Goal: Information Seeking & Learning: Check status

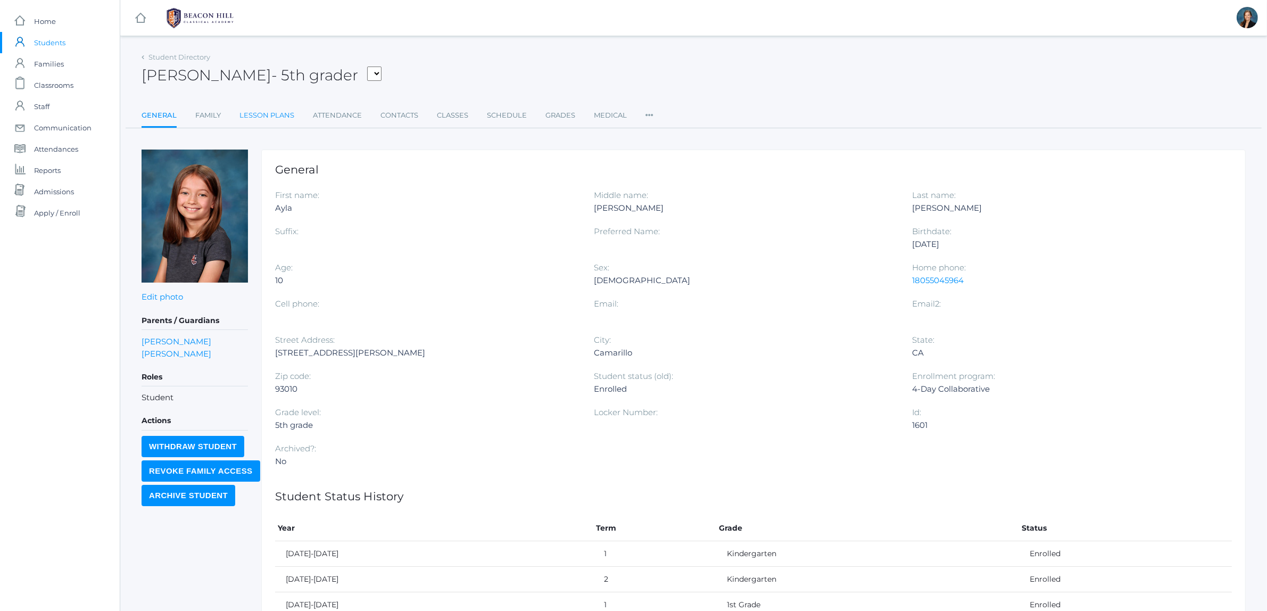
click at [277, 118] on link "Lesson Plans" at bounding box center [266, 115] width 55 height 21
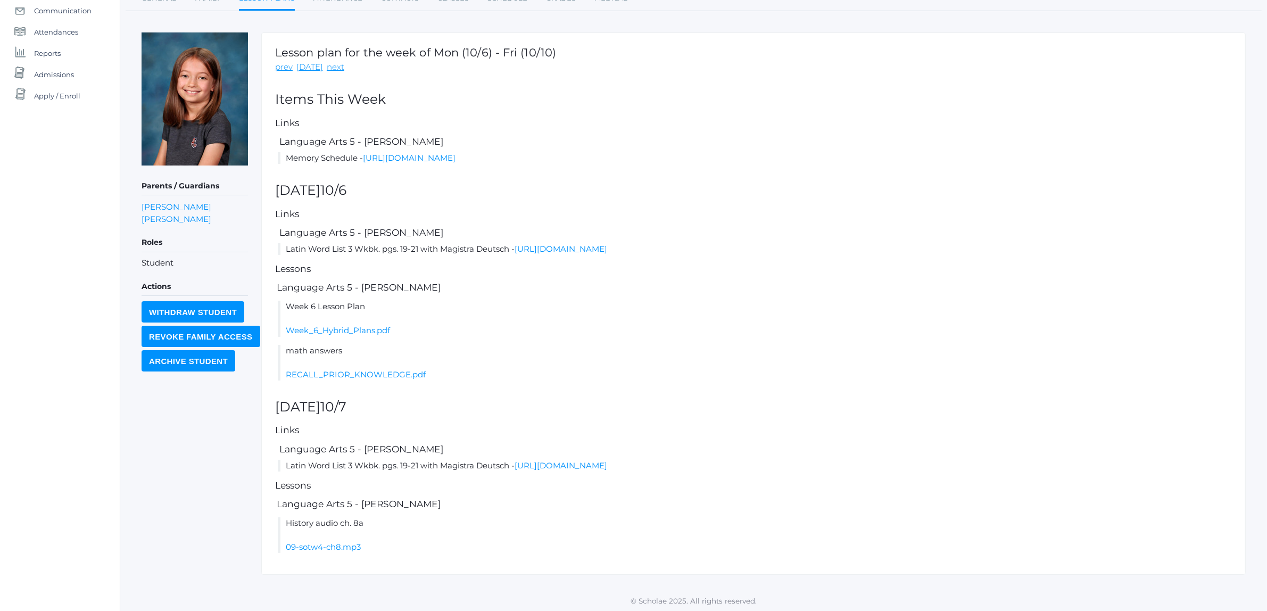
scroll to position [119, 0]
click at [565, 247] on link "https://drive.google.com/file/d/11ZdZv5Va2JF2OwrC22_rAItV-G-TTPDR/view?usp=shar…" at bounding box center [561, 247] width 93 height 10
click at [539, 249] on link "https://drive.google.com/file/d/11ZdZv5Va2JF2OwrC22_rAItV-G-TTPDR/view?usp=shar…" at bounding box center [561, 247] width 93 height 10
click at [607, 464] on link "https://drive.google.com/file/d/11ZdZv5Va2JF2OwrC22_rAItV-G-TTPDR/view?usp=shar…" at bounding box center [561, 464] width 93 height 10
click at [607, 460] on link "https://drive.google.com/file/d/11ZdZv5Va2JF2OwrC22_rAItV-G-TTPDR/view?usp=shar…" at bounding box center [561, 464] width 93 height 10
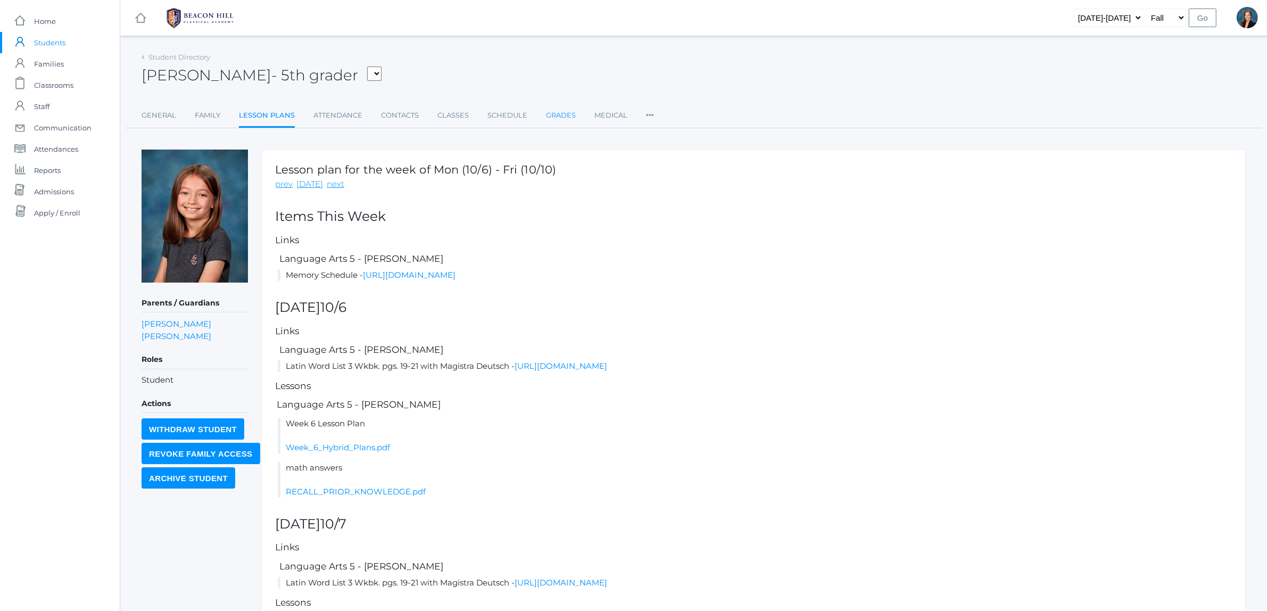
click at [549, 116] on link "Grades" at bounding box center [561, 115] width 30 height 21
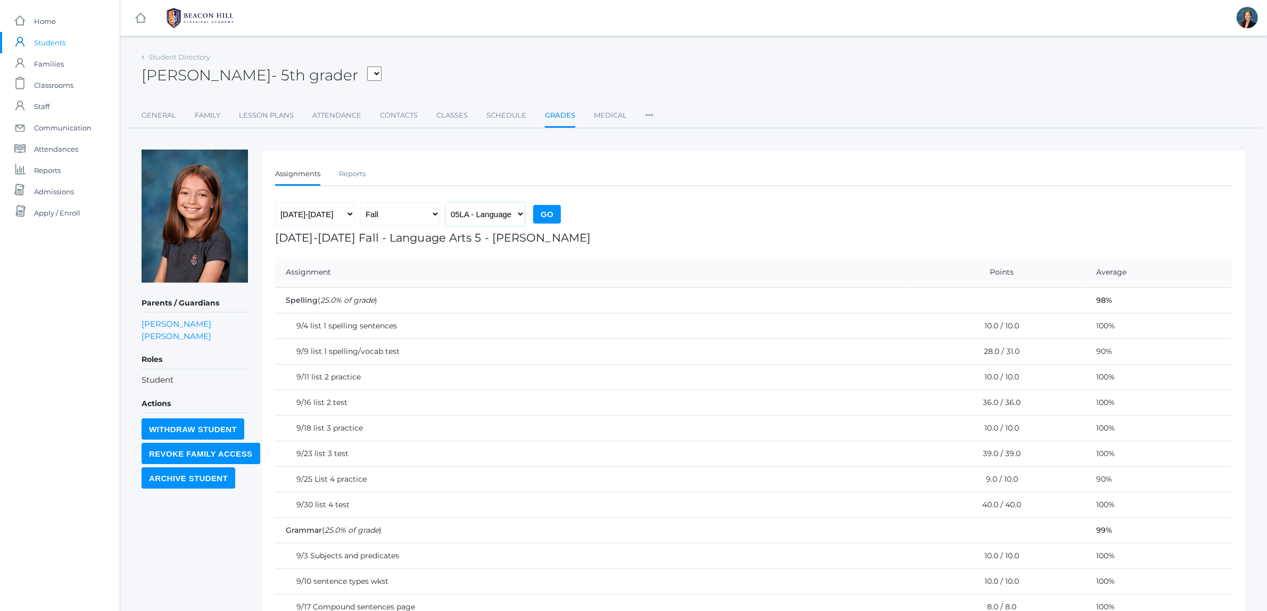
click at [519, 211] on select "05LA - Language Arts 5 [PERSON_NAME] 05LATIN - Latin 5 [PERSON_NAME] 05MATH - M…" at bounding box center [485, 214] width 80 height 24
select select "1965"
click at [445, 202] on select "05LA - Language Arts 5 [PERSON_NAME] 05LATIN - Latin 5 [PERSON_NAME] 05MATH - M…" at bounding box center [485, 214] width 80 height 24
click at [549, 206] on input "Go" at bounding box center [547, 214] width 28 height 19
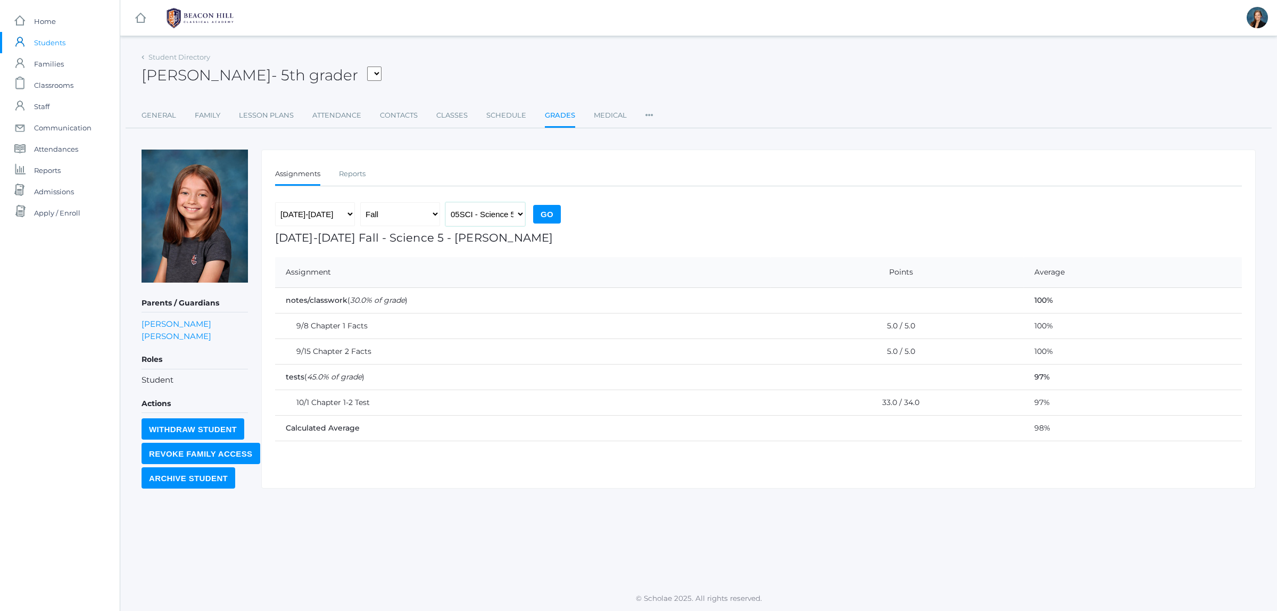
click at [520, 209] on select "05LA - Language Arts 5 [PERSON_NAME] 05LATIN - Latin 5 [PERSON_NAME] 05MATH - M…" at bounding box center [485, 214] width 80 height 24
select select "1971"
click at [445, 202] on select "05LA - Language Arts 5 [PERSON_NAME] 05LATIN - Latin 5 [PERSON_NAME] 05MATH - M…" at bounding box center [485, 214] width 80 height 24
click at [546, 208] on input "Go" at bounding box center [547, 214] width 28 height 19
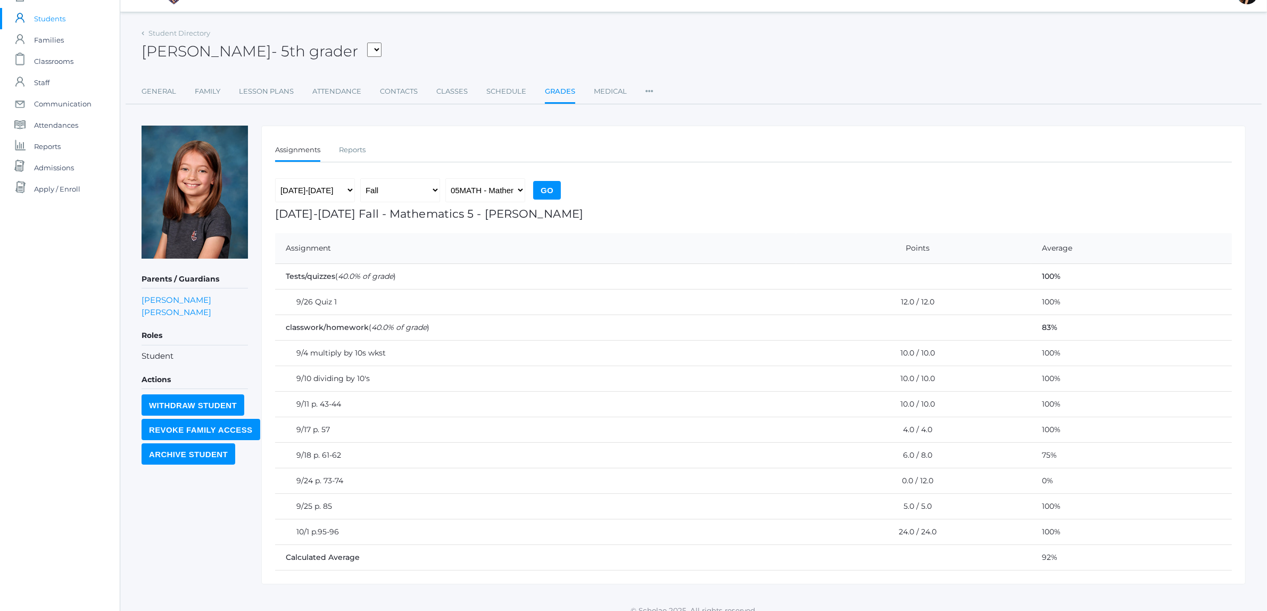
scroll to position [37, 0]
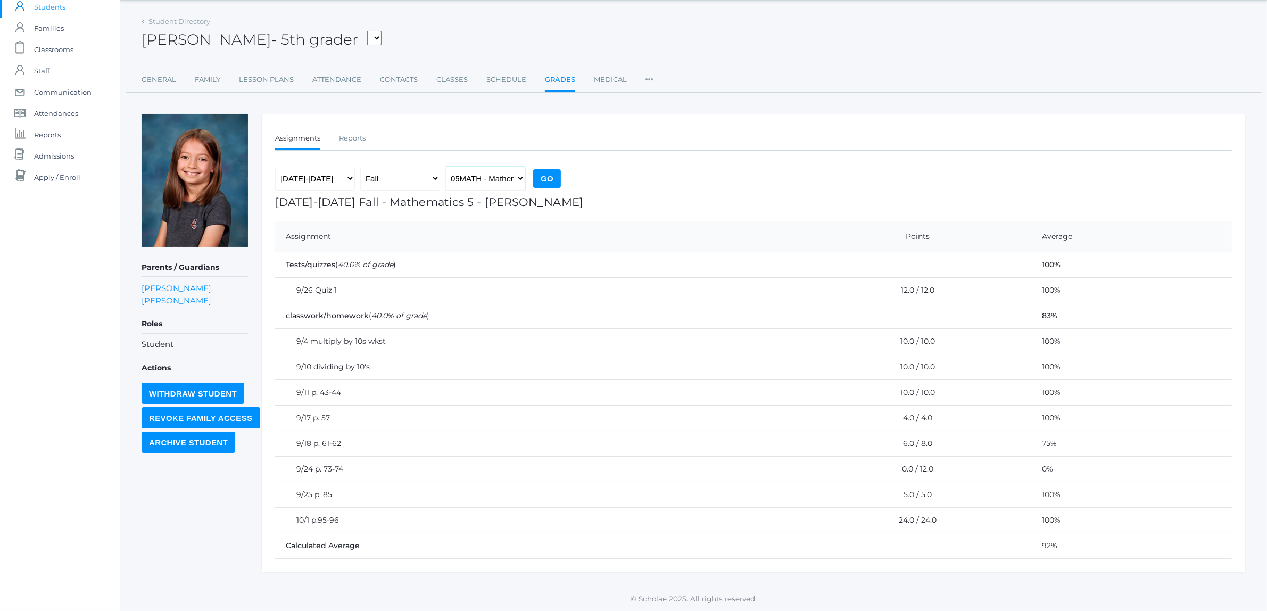
click at [507, 174] on select "05LA - Language Arts 5 [PERSON_NAME] 05LATIN - Latin 5 [PERSON_NAME] 05MATH - M…" at bounding box center [485, 179] width 80 height 24
click at [445, 167] on select "05LA - Language Arts 5 Salazar 05LATIN - Latin 5 Salazar 05MATH - Mathematics 5…" at bounding box center [485, 179] width 80 height 24
click at [513, 174] on select "05LA - Language Arts 5 Salazar 05LATIN - Latin 5 Salazar 05MATH - Mathematics 5…" at bounding box center [485, 179] width 80 height 24
select select "1966"
click at [445, 167] on select "05LA - Language Arts 5 Salazar 05LATIN - Latin 5 Salazar 05MATH - Mathematics 5…" at bounding box center [485, 179] width 80 height 24
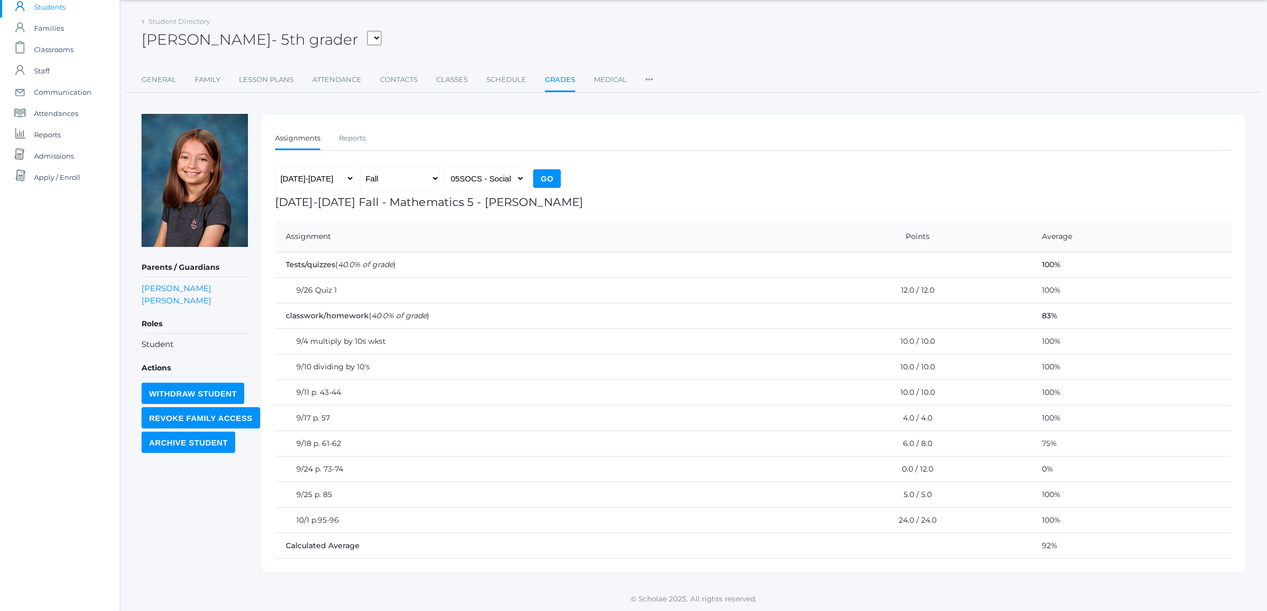
click at [546, 167] on div "2019-2020 2020-2021 2021-2022 2022-2023 2023-2024 2024-2025 2025-2026 Fall Spri…" at bounding box center [419, 181] width 288 height 29
click at [538, 171] on input "Go" at bounding box center [547, 178] width 28 height 19
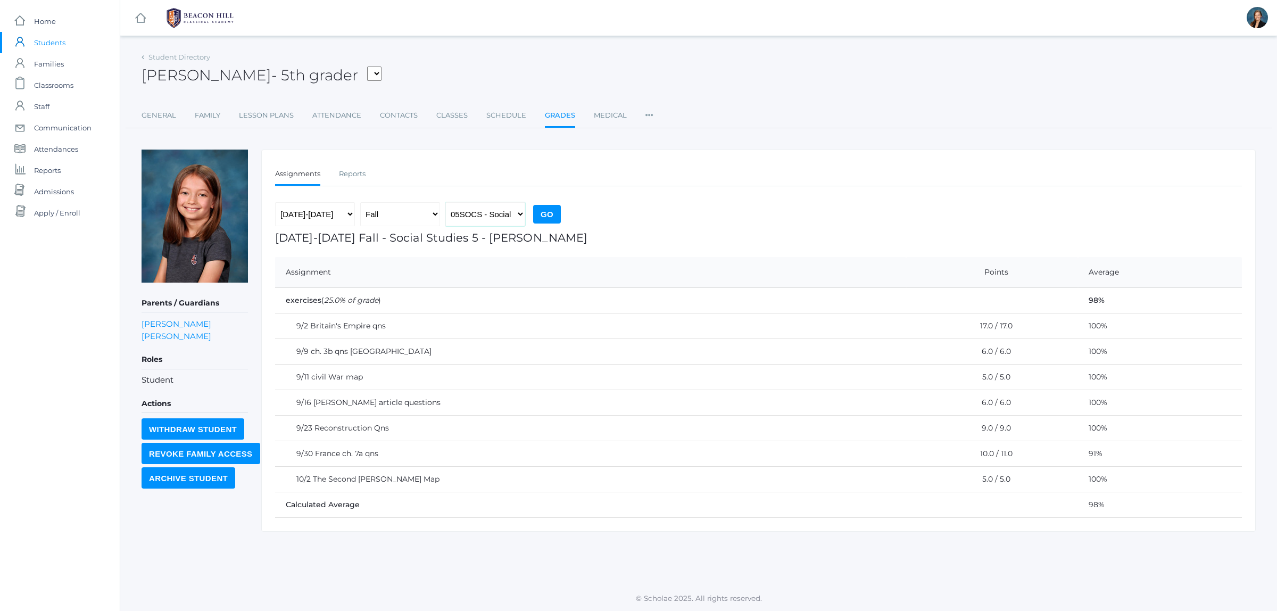
click at [519, 211] on select "05LA - Language Arts 5 [PERSON_NAME] 05LATIN - Latin 5 [PERSON_NAME] 05MATH - M…" at bounding box center [485, 214] width 80 height 24
select select "1967"
click at [445, 202] on select "05LA - Language Arts 5 [PERSON_NAME] 05LATIN - Latin 5 [PERSON_NAME] 05MATH - M…" at bounding box center [485, 214] width 80 height 24
click at [538, 212] on input "Go" at bounding box center [547, 214] width 28 height 19
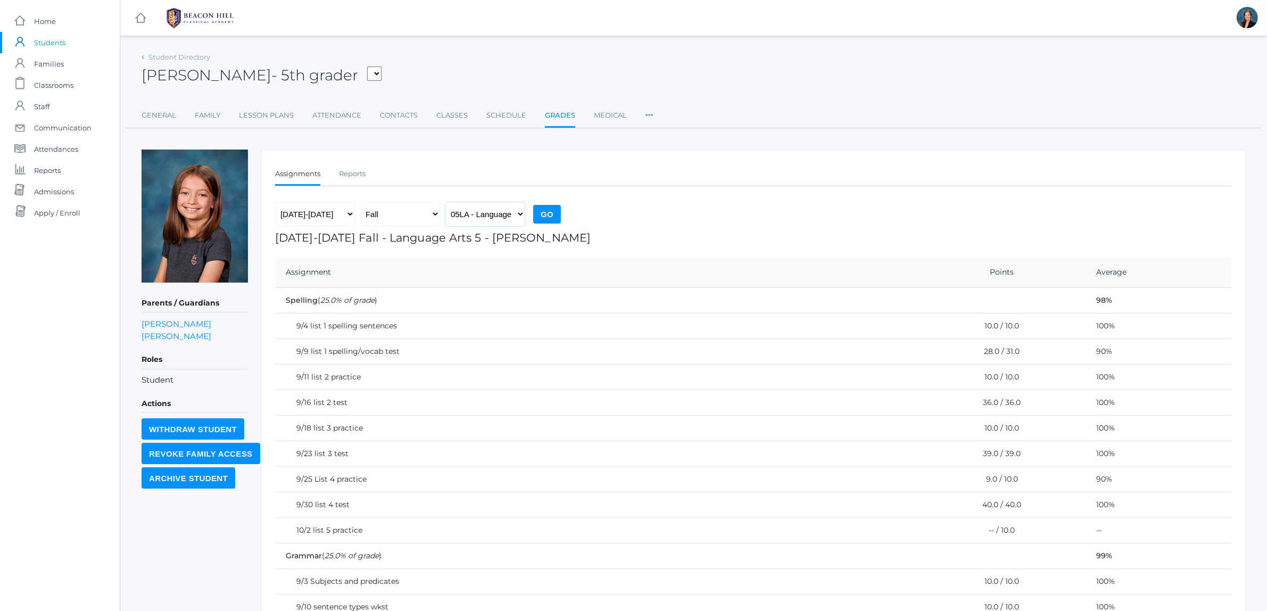
click at [517, 209] on select "05LA - Language Arts 5 [PERSON_NAME] 05LATIN - Latin 5 [PERSON_NAME] 05MATH - M…" at bounding box center [485, 214] width 80 height 24
select select "2226"
click at [445, 202] on select "05LA - Language Arts 5 Salazar 05LATIN - Latin 5 Salazar 05MATH - Mathematics 5…" at bounding box center [485, 214] width 80 height 24
click at [552, 217] on input "Go" at bounding box center [547, 214] width 28 height 19
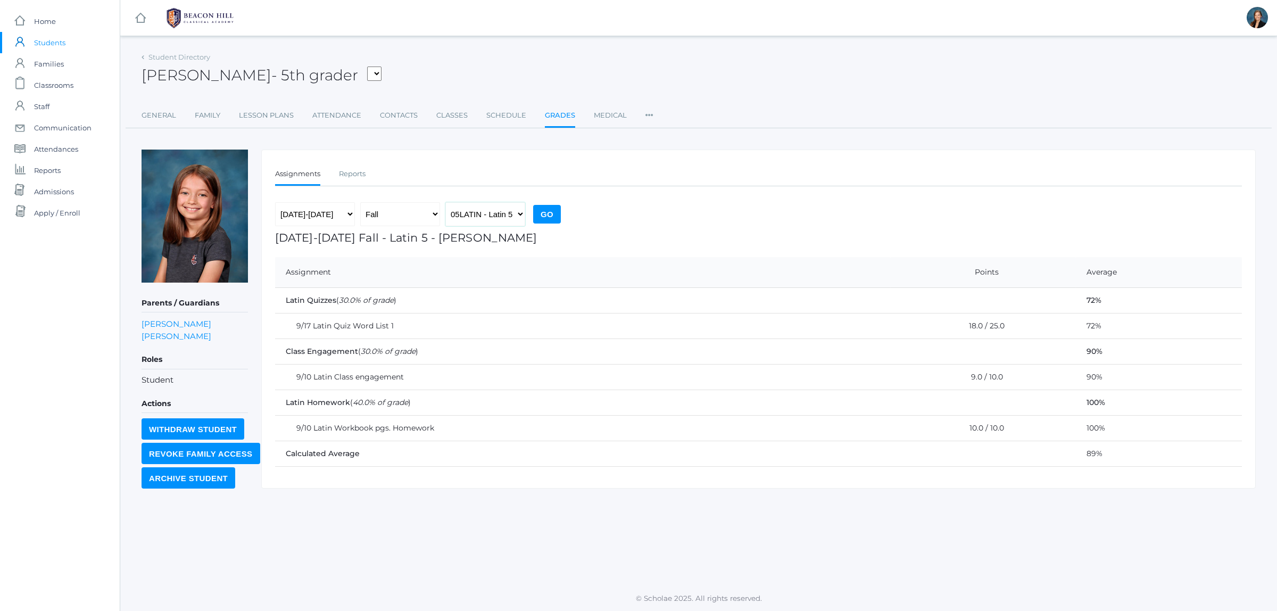
click at [518, 214] on select "05LA - Language Arts 5 [PERSON_NAME] 05LATIN - Latin 5 [PERSON_NAME] 05MATH - M…" at bounding box center [485, 214] width 80 height 24
select select "1971"
click at [445, 202] on select "05LA - Language Arts 5 [PERSON_NAME] 05LATIN - Latin 5 [PERSON_NAME] 05MATH - M…" at bounding box center [485, 214] width 80 height 24
click at [543, 211] on input "Go" at bounding box center [547, 214] width 28 height 19
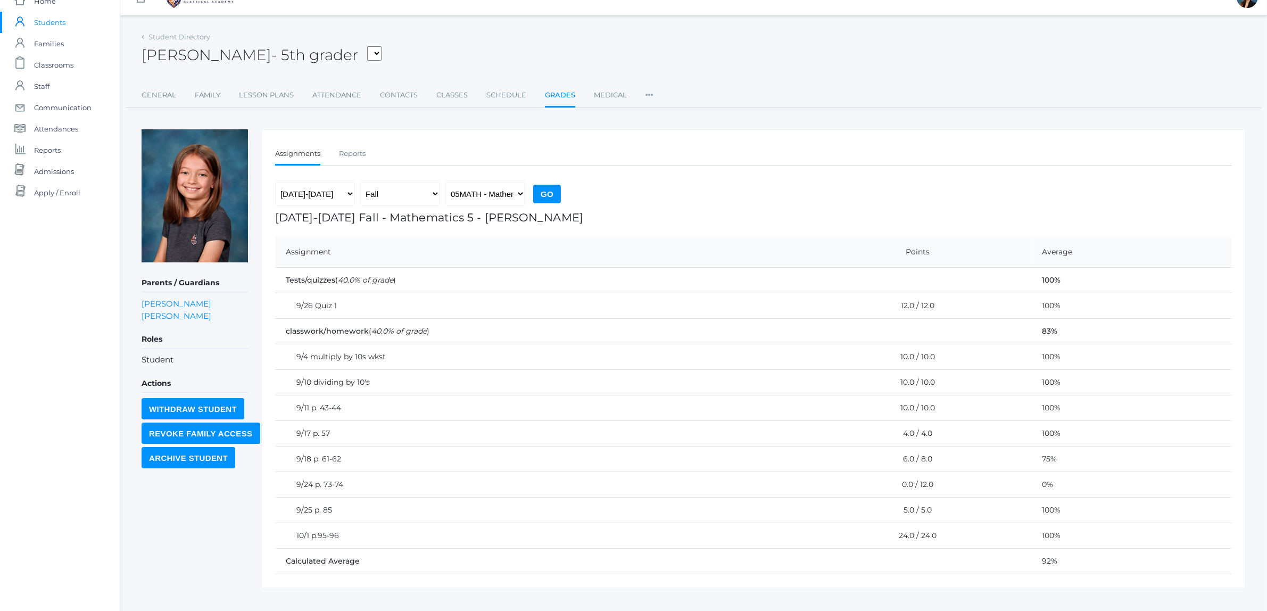
scroll to position [37, 0]
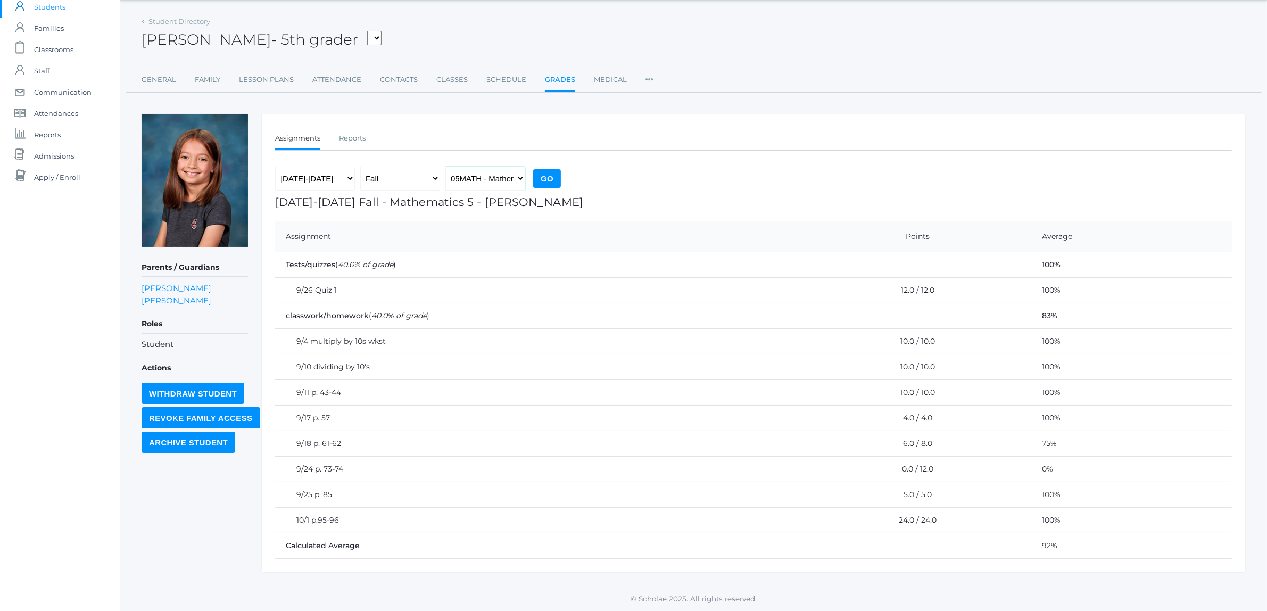
click at [517, 177] on select "05LA - Language Arts 5 [PERSON_NAME] 05LATIN - Latin 5 [PERSON_NAME] 05MATH - M…" at bounding box center [485, 179] width 80 height 24
select select "1965"
click at [445, 167] on select "05LA - Language Arts 5 [PERSON_NAME] 05LATIN - Latin 5 [PERSON_NAME] 05MATH - M…" at bounding box center [485, 179] width 80 height 24
click at [536, 176] on input "Go" at bounding box center [547, 178] width 28 height 19
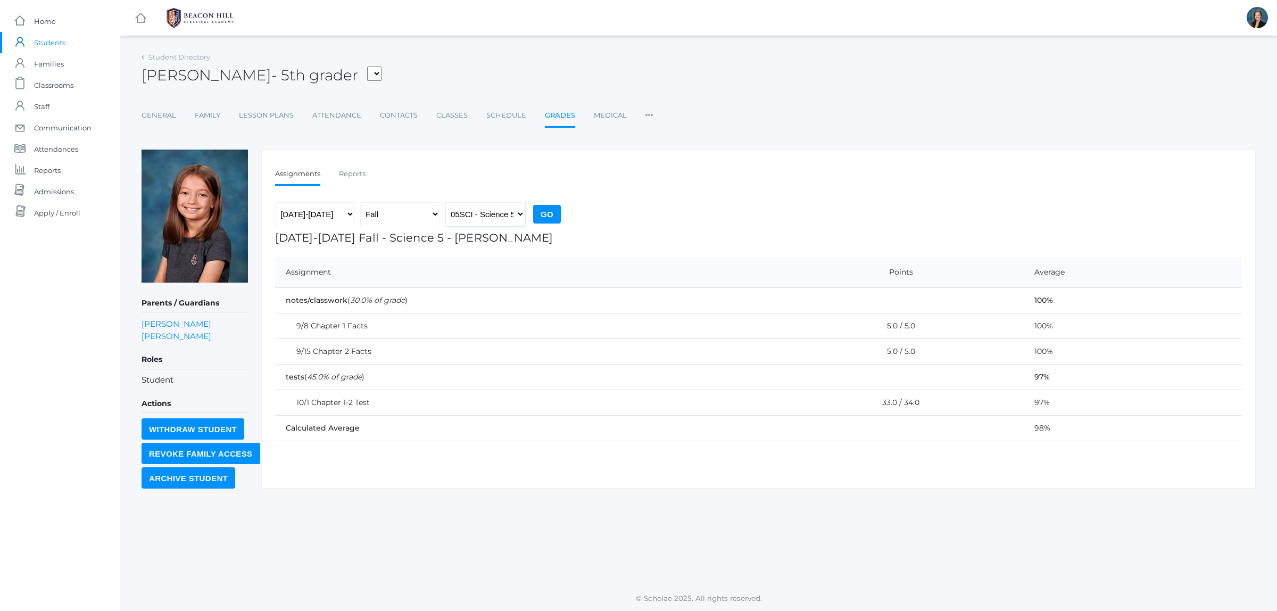
click at [522, 211] on select "05LA - Language Arts 5 [PERSON_NAME] 05LATIN - Latin 5 [PERSON_NAME] 05MATH - M…" at bounding box center [485, 214] width 80 height 24
select select "1966"
click at [445, 202] on select "05LA - Language Arts 5 [PERSON_NAME] 05LATIN - Latin 5 [PERSON_NAME] 05MATH - M…" at bounding box center [485, 214] width 80 height 24
click at [538, 214] on input "Go" at bounding box center [547, 214] width 28 height 19
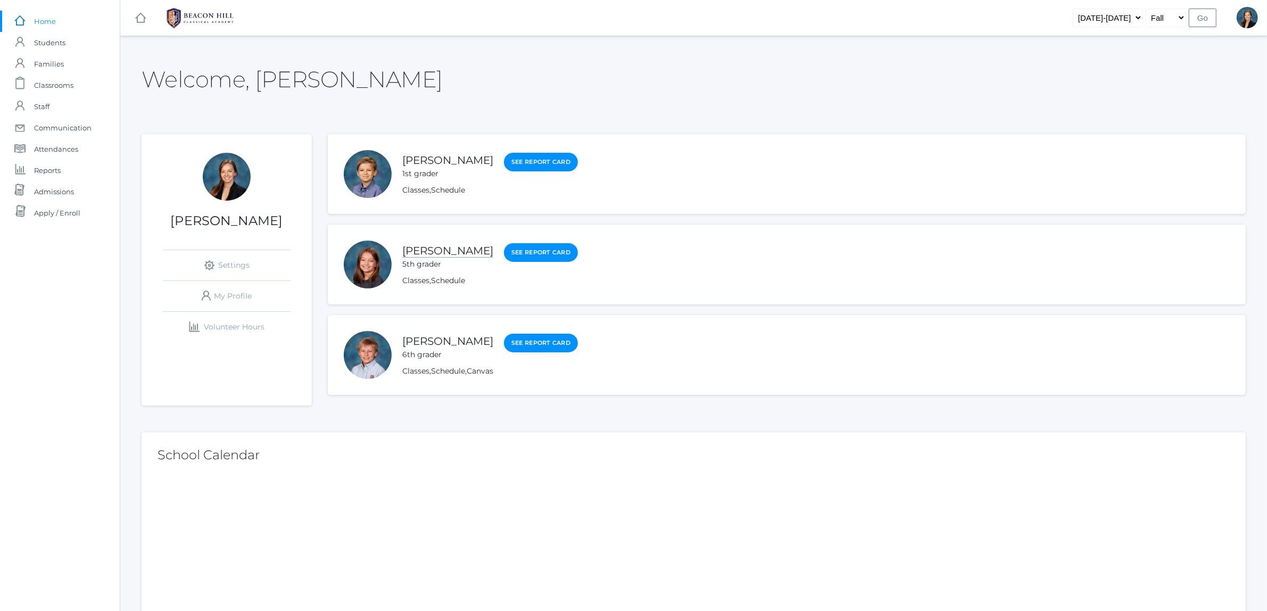
click at [442, 252] on link "[PERSON_NAME]" at bounding box center [447, 250] width 91 height 13
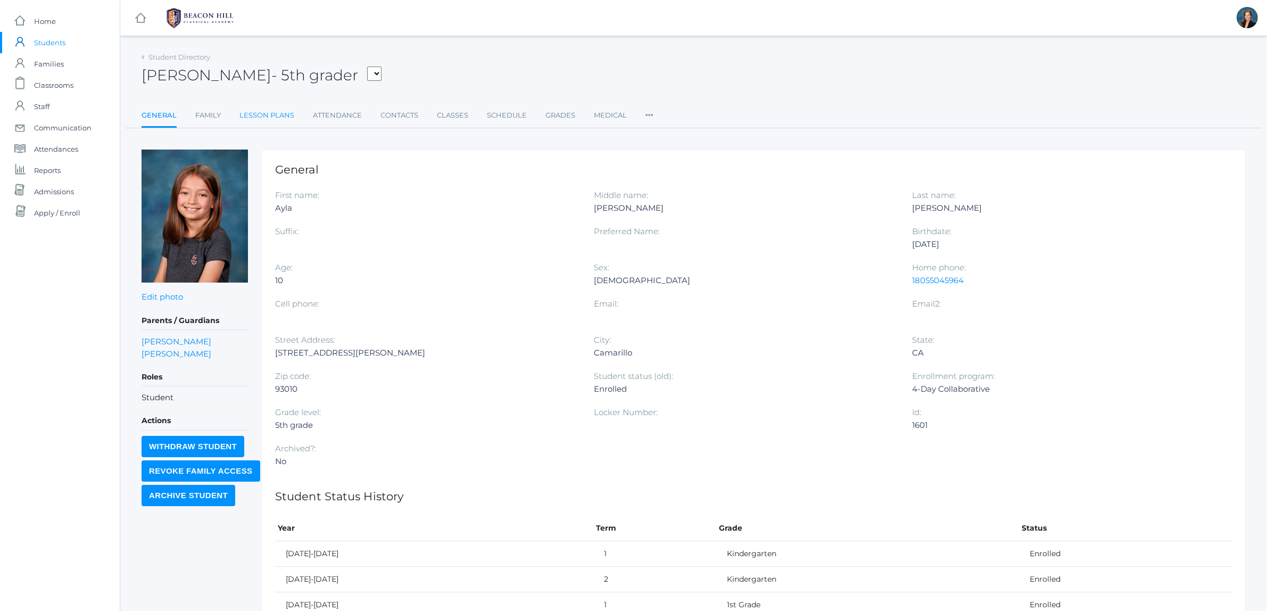
click at [263, 113] on link "Lesson Plans" at bounding box center [266, 115] width 55 height 21
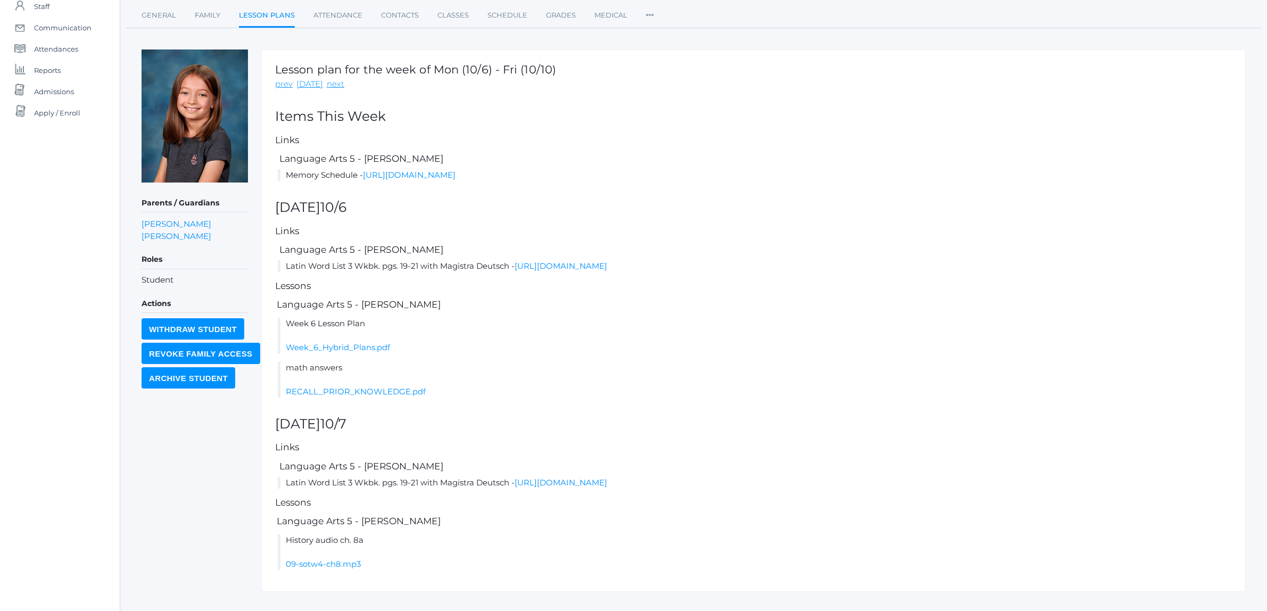
scroll to position [119, 0]
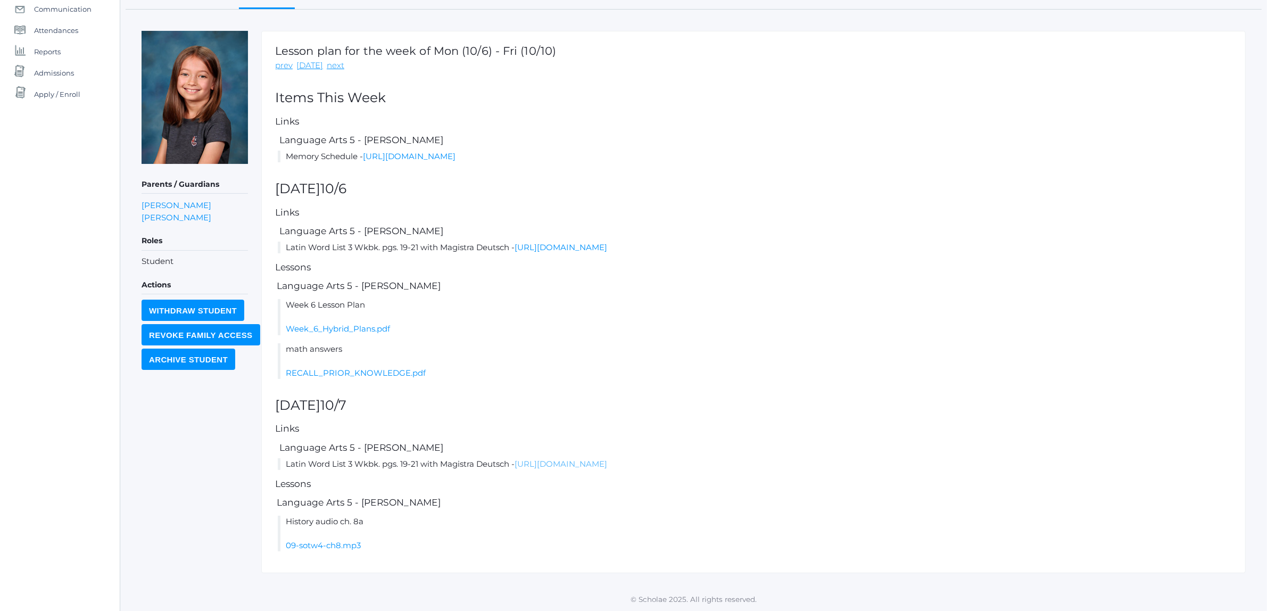
click at [544, 466] on link "[URL][DOMAIN_NAME]" at bounding box center [561, 464] width 93 height 10
click at [328, 547] on link "09-sotw4-ch8.mp3" at bounding box center [323, 545] width 75 height 10
